Goal: Use online tool/utility

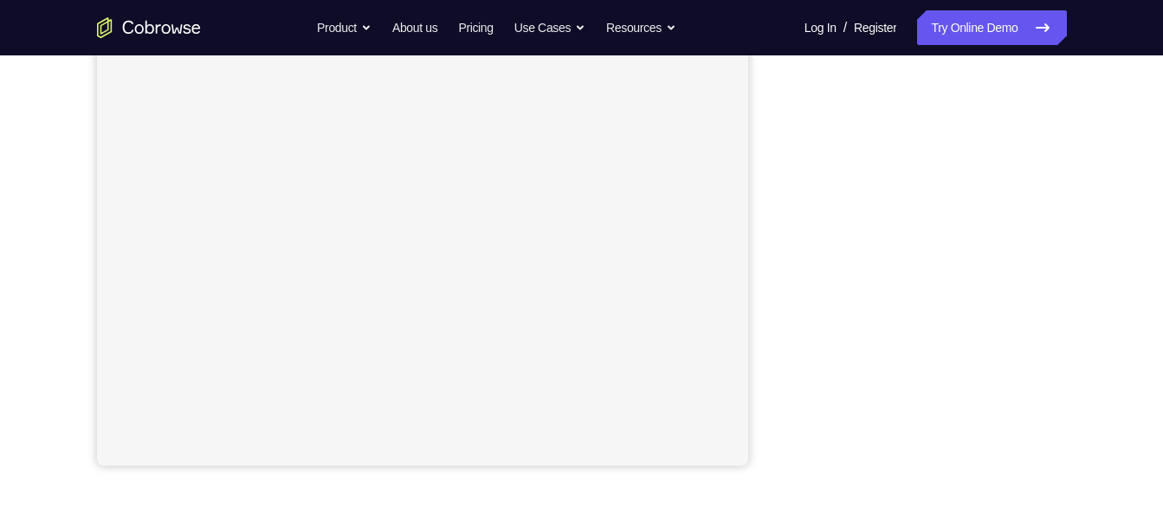
scroll to position [338, 0]
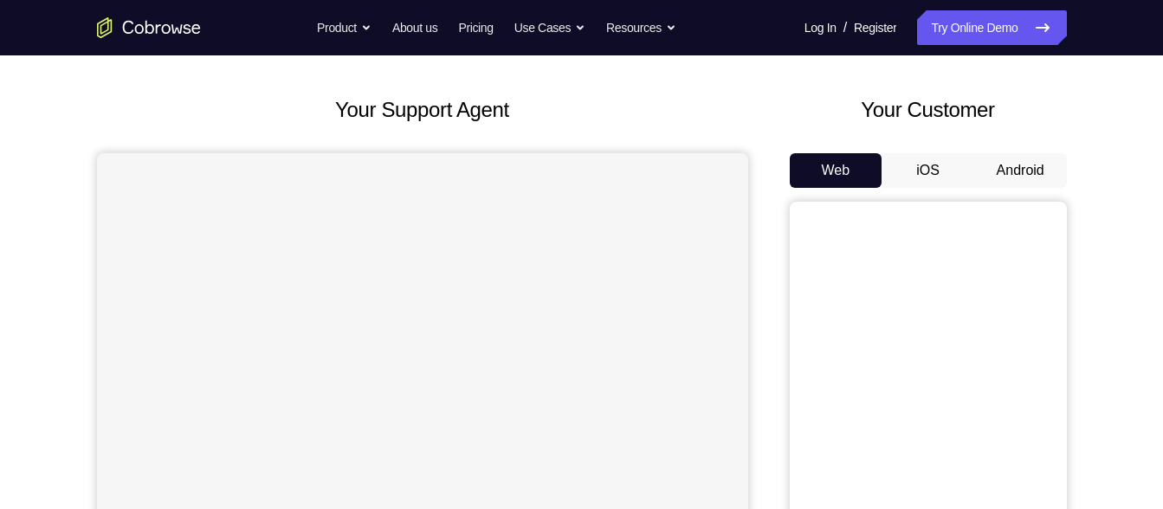
scroll to position [69, 0]
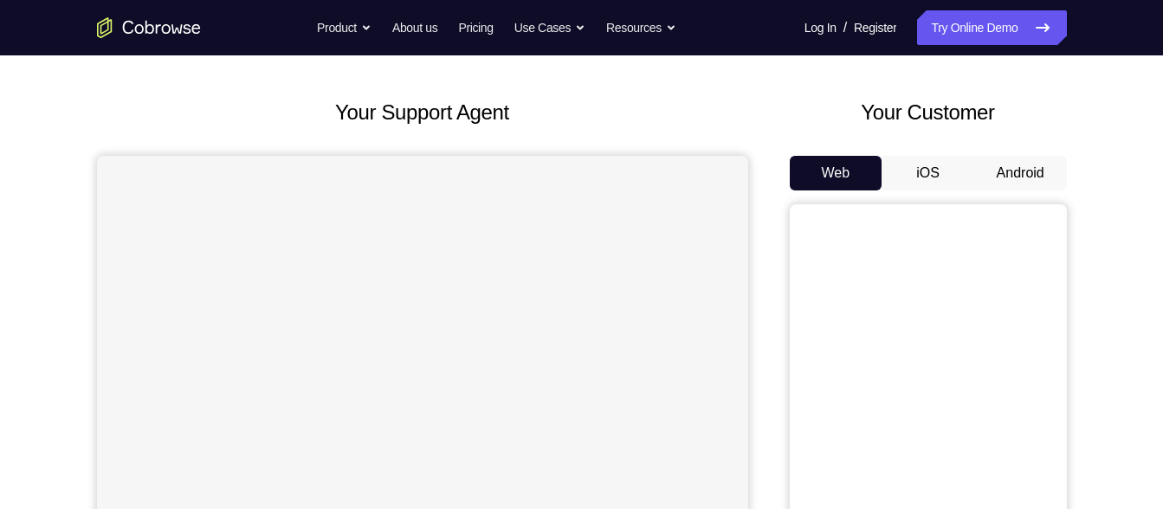
click at [1041, 169] on button "Android" at bounding box center [1020, 173] width 93 height 35
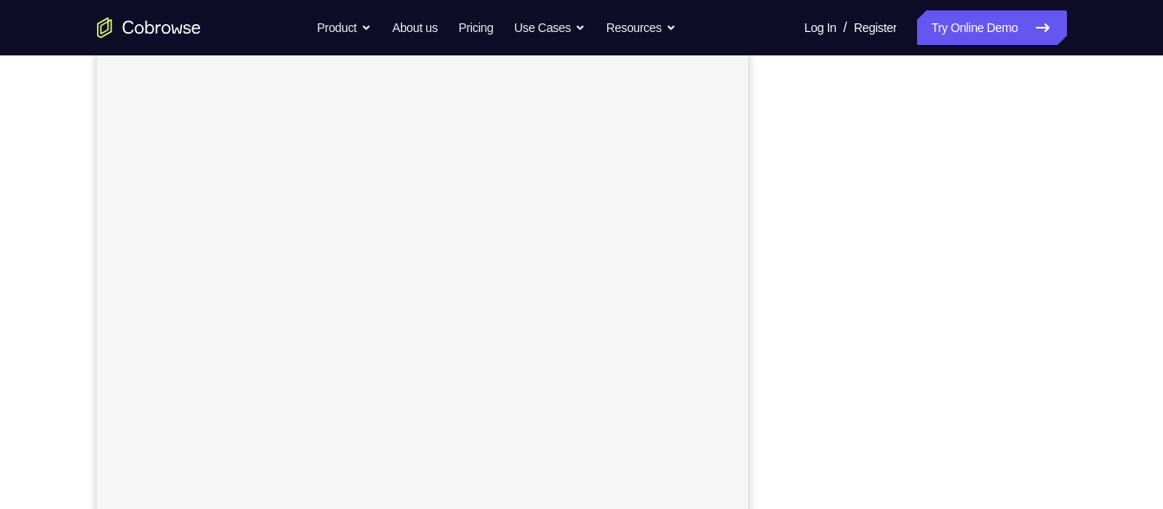
scroll to position [276, 0]
